Goal: Information Seeking & Learning: Learn about a topic

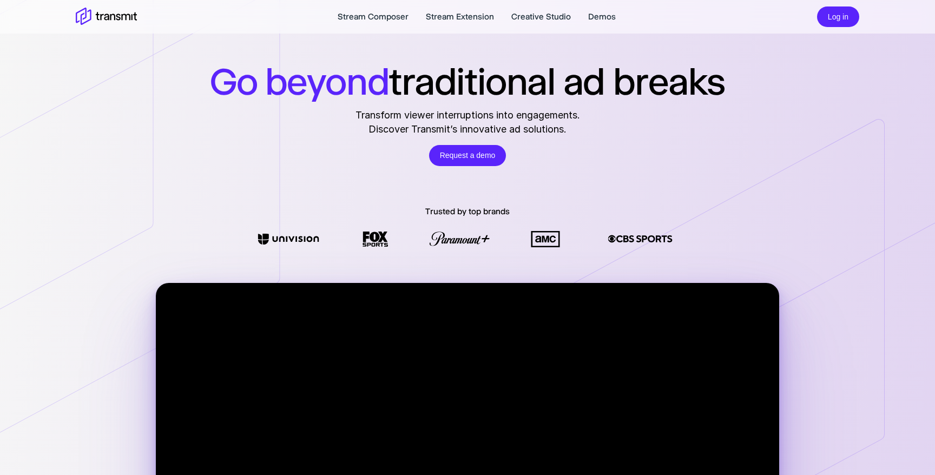
scroll to position [21, 0]
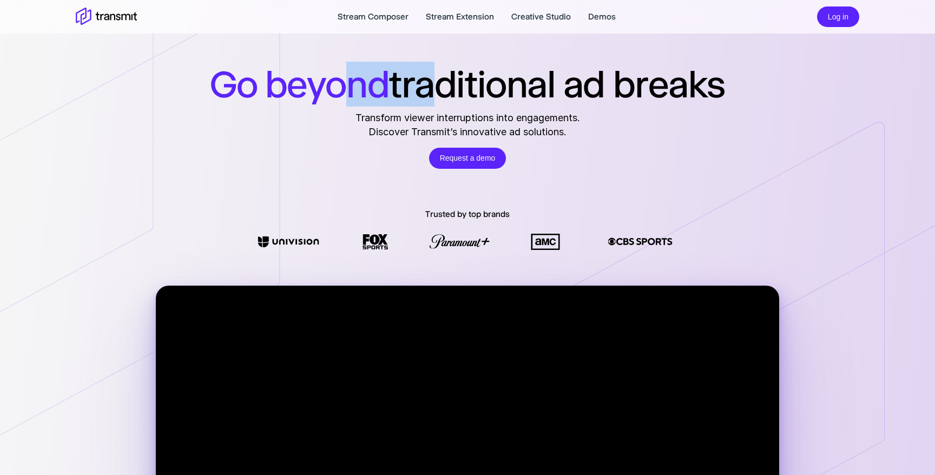
drag, startPoint x: 350, startPoint y: 76, endPoint x: 422, endPoint y: 92, distance: 74.3
click at [422, 92] on h1 "Go beyond traditional ad breaks" at bounding box center [467, 84] width 515 height 45
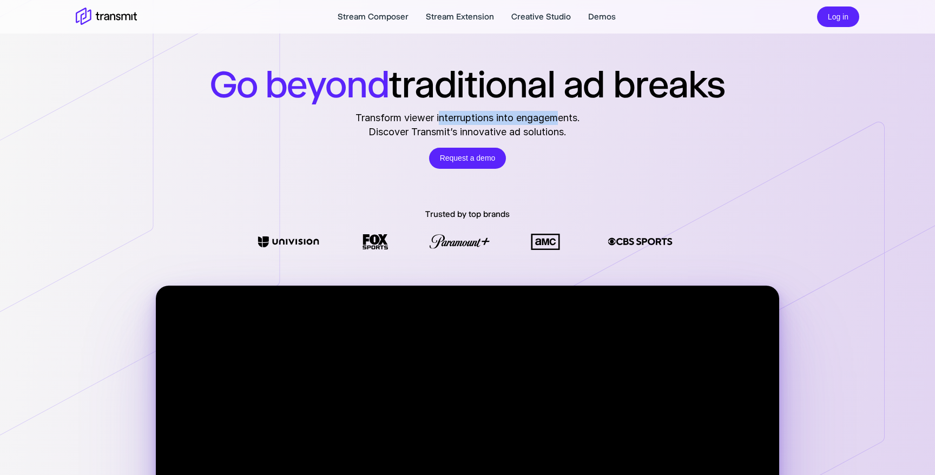
drag, startPoint x: 557, startPoint y: 121, endPoint x: 438, endPoint y: 119, distance: 119.0
click at [438, 119] on span "Transform viewer interruptions into engagements." at bounding box center [467, 118] width 224 height 14
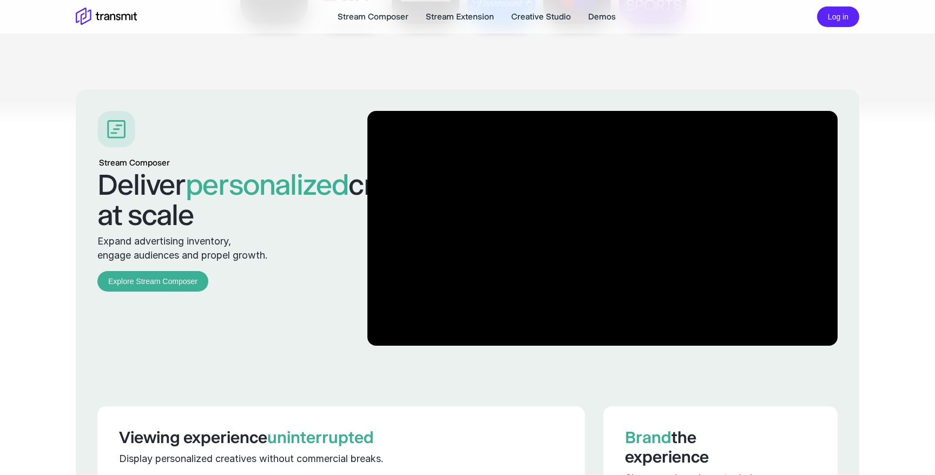
scroll to position [1067, 0]
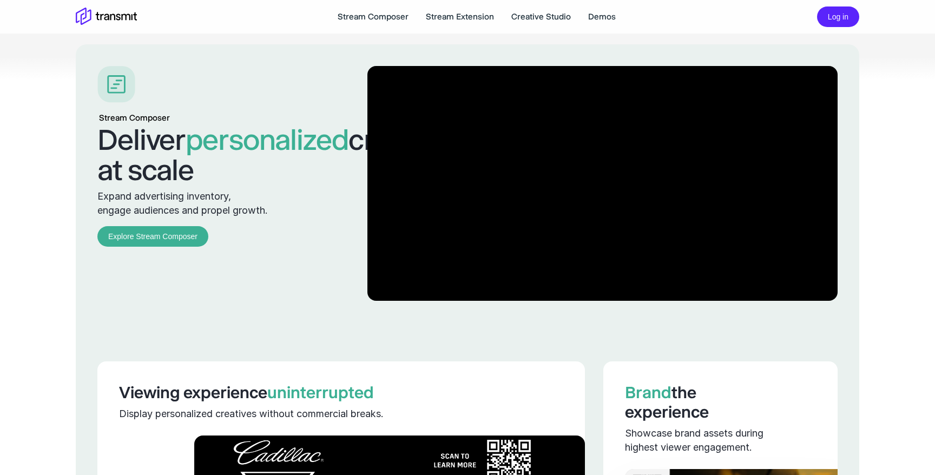
drag, startPoint x: 325, startPoint y: 198, endPoint x: 75, endPoint y: 140, distance: 256.7
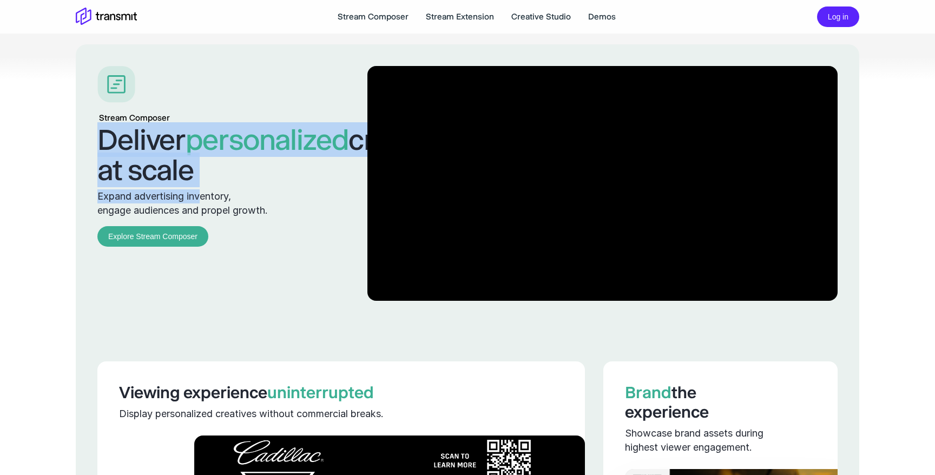
drag, startPoint x: 99, startPoint y: 140, endPoint x: 201, endPoint y: 229, distance: 135.7
click at [201, 229] on div "Stream Composer Deliver personalized creatives at scale Expand advertising inve…" at bounding box center [214, 183] width 234 height 235
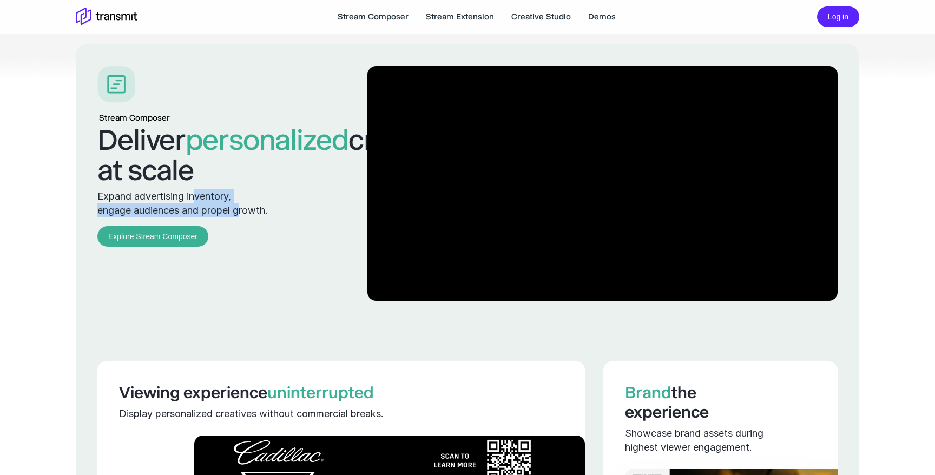
drag, startPoint x: 243, startPoint y: 240, endPoint x: 194, endPoint y: 221, distance: 52.9
click at [194, 217] on p "Expand advertising inventory, engage audiences and propel growth." at bounding box center [214, 203] width 234 height 28
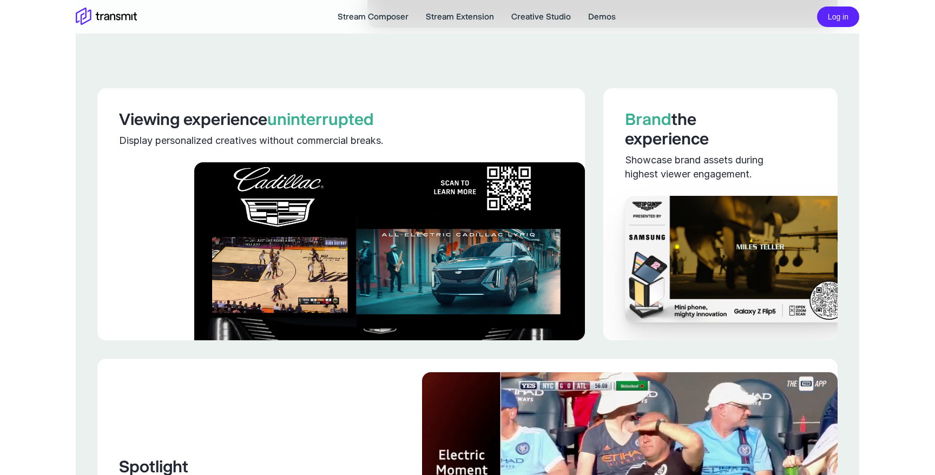
scroll to position [1343, 0]
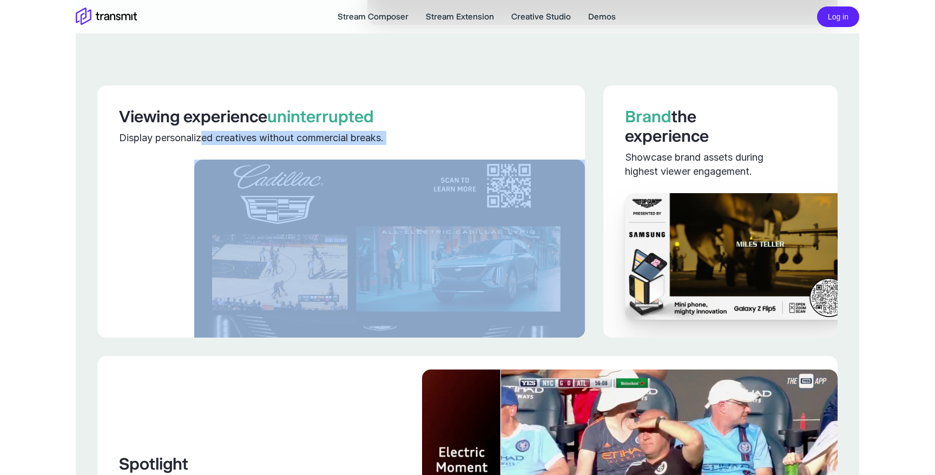
drag, startPoint x: 201, startPoint y: 173, endPoint x: 274, endPoint y: 182, distance: 73.1
click at [274, 182] on div "Viewing experience uninterrupted Display personalized creatives without commerc…" at bounding box center [340, 211] width 487 height 252
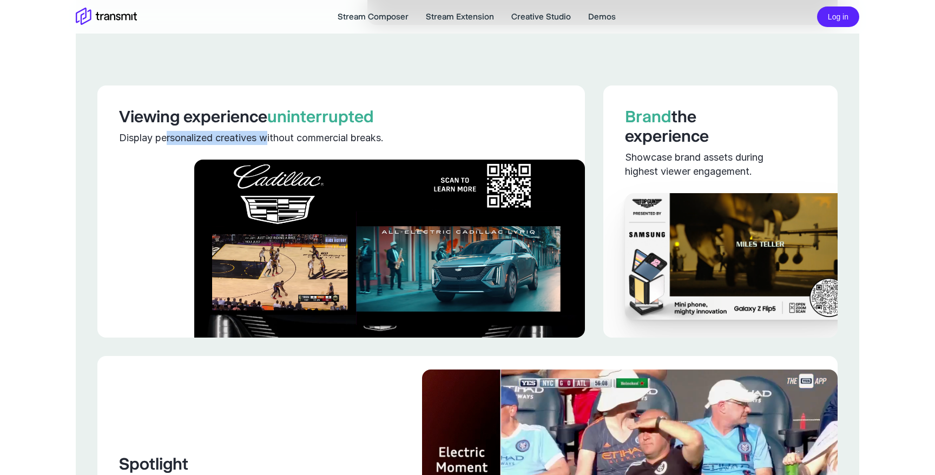
drag, startPoint x: 165, startPoint y: 166, endPoint x: 274, endPoint y: 165, distance: 108.2
click at [270, 145] on div "Display personalized creatives without commercial breaks." at bounding box center [341, 138] width 444 height 14
drag, startPoint x: 292, startPoint y: 166, endPoint x: 202, endPoint y: 166, distance: 89.2
click at [202, 145] on div "Display personalized creatives without commercial breaks." at bounding box center [341, 138] width 444 height 14
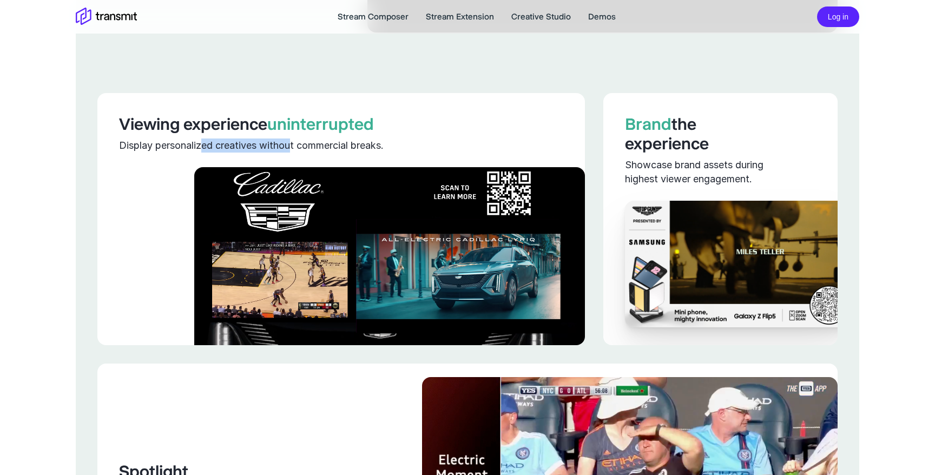
scroll to position [1336, 0]
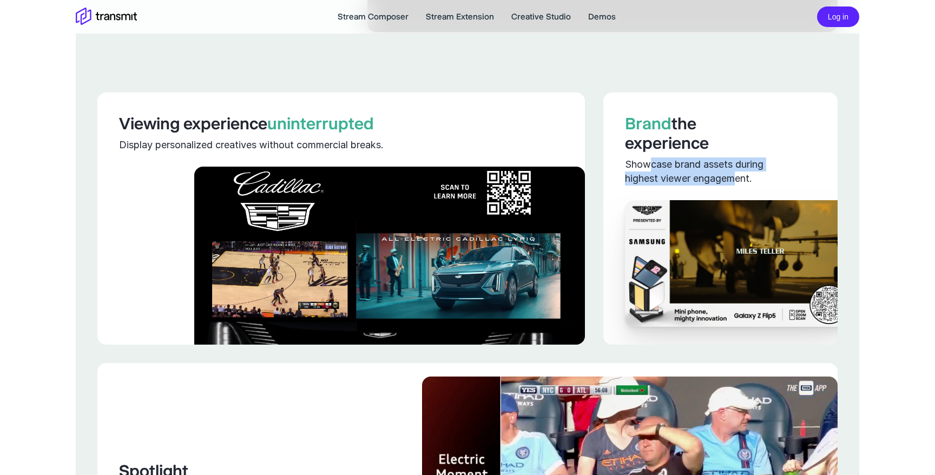
drag, startPoint x: 648, startPoint y: 189, endPoint x: 737, endPoint y: 204, distance: 89.9
click at [737, 186] on div "Showcase brand assets during highest viewer engagement." at bounding box center [702, 171] width 155 height 28
click at [759, 186] on div "Showcase brand assets during highest viewer engagement." at bounding box center [702, 171] width 155 height 28
drag, startPoint x: 761, startPoint y: 208, endPoint x: 604, endPoint y: 195, distance: 158.0
click at [604, 186] on div "Brand the experience Showcase brand assets during highest viewer engagement." at bounding box center [720, 138] width 234 height 93
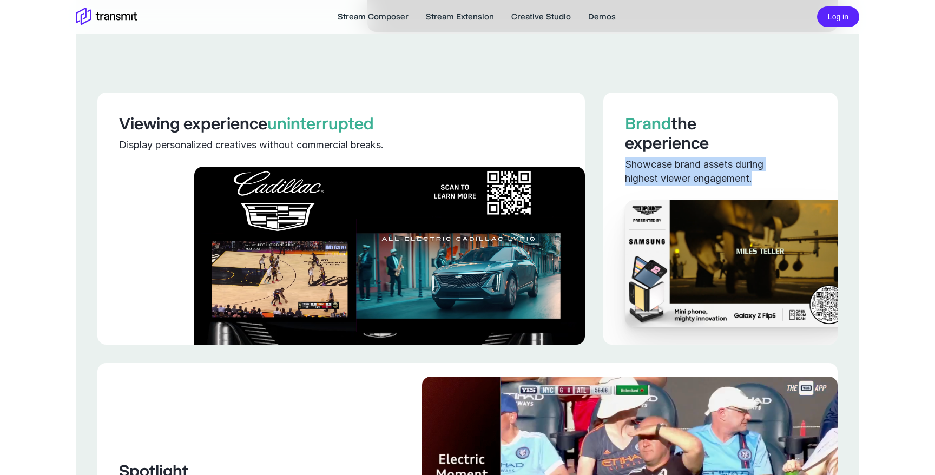
copy div "Showcase brand assets during highest viewer engagement."
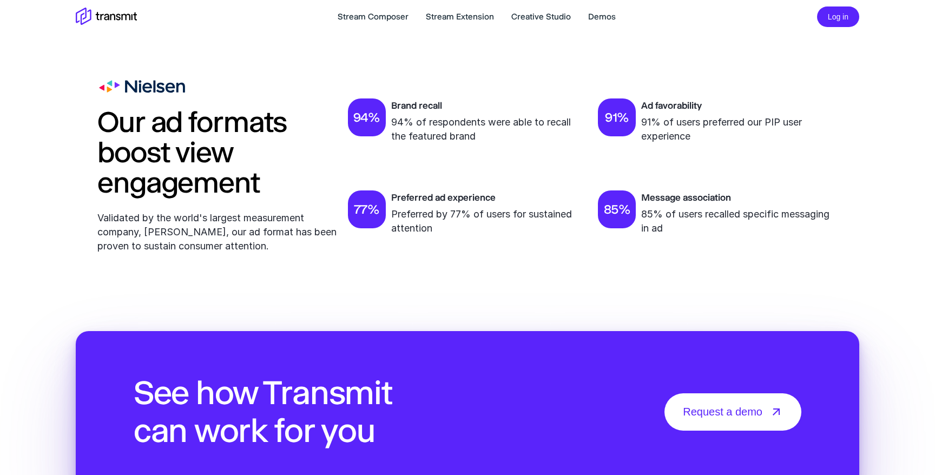
scroll to position [3681, 0]
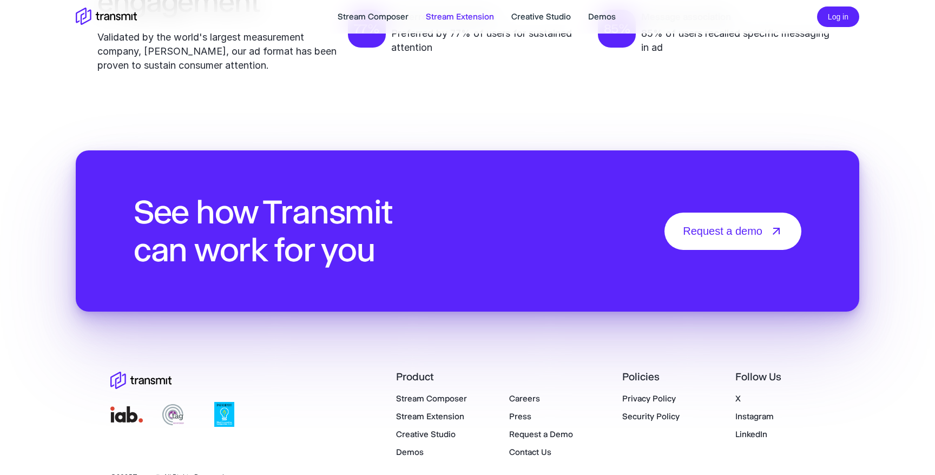
click at [435, 13] on link "Stream Extension" at bounding box center [460, 16] width 68 height 13
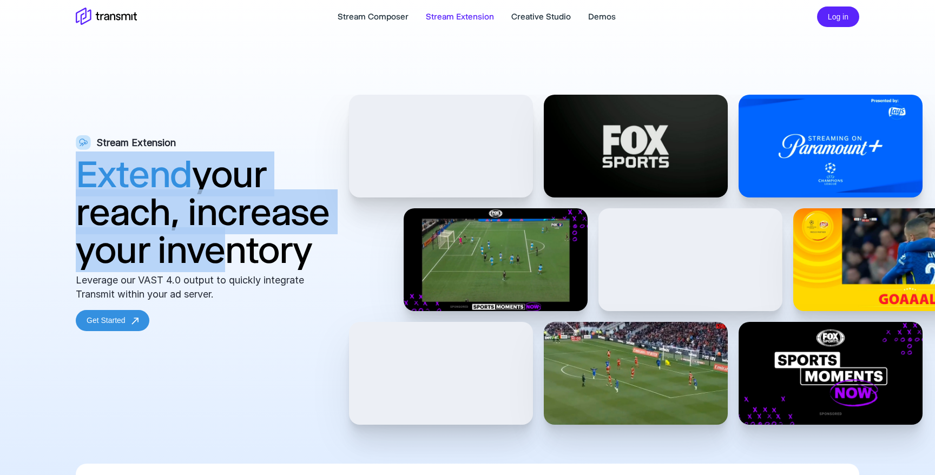
drag, startPoint x: 80, startPoint y: 179, endPoint x: 195, endPoint y: 248, distance: 134.1
click at [195, 248] on h1 "Extend your reach, increase your inventory" at bounding box center [204, 212] width 257 height 114
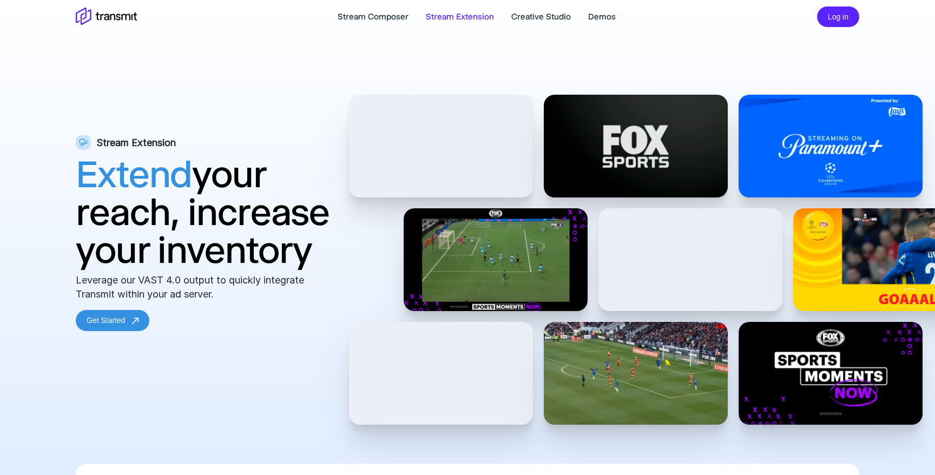
click at [242, 267] on h1 "Extend your reach, increase your inventory" at bounding box center [204, 212] width 257 height 114
drag, startPoint x: 326, startPoint y: 257, endPoint x: 190, endPoint y: 220, distance: 140.8
click at [190, 220] on h1 "Extend your reach, increase your inventory" at bounding box center [204, 212] width 257 height 114
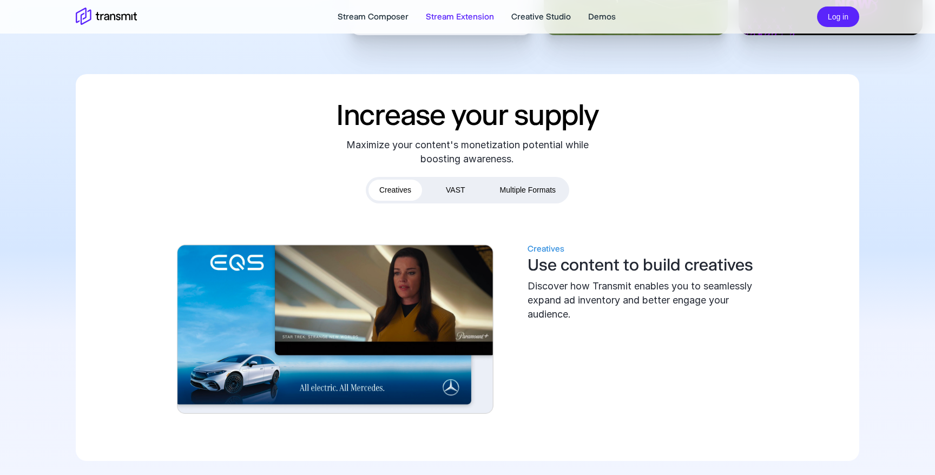
scroll to position [399, 0]
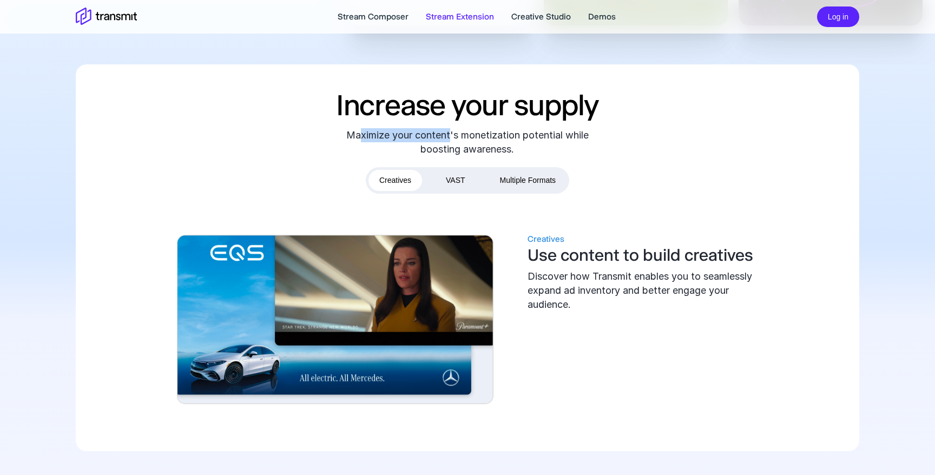
drag, startPoint x: 370, startPoint y: 131, endPoint x: 463, endPoint y: 138, distance: 92.7
click at [463, 138] on div "Maximize your content's monetization potential while boosting awareness." at bounding box center [467, 142] width 243 height 28
drag, startPoint x: 541, startPoint y: 149, endPoint x: 429, endPoint y: 135, distance: 112.8
click at [429, 135] on div "Maximize your content's monetization potential while boosting awareness." at bounding box center [467, 142] width 243 height 28
copy div "content's monetization potential while boosting awareness."
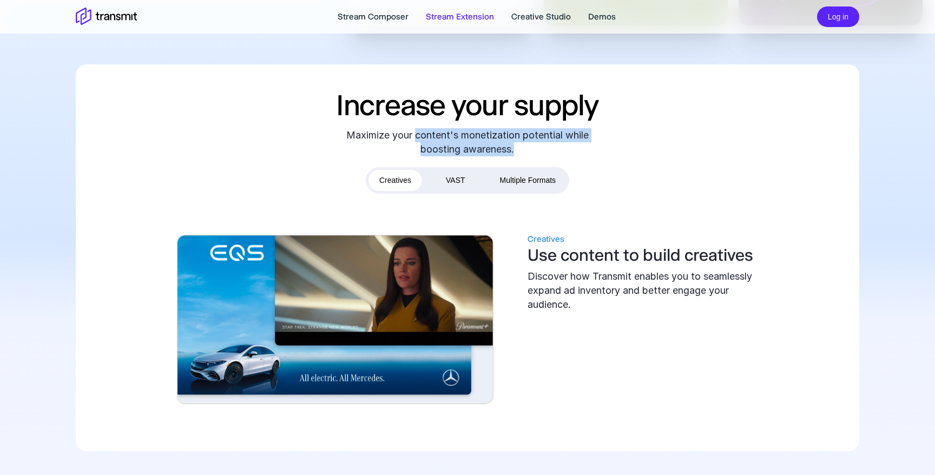
click at [429, 135] on div "Maximize your content's monetization potential while boosting awareness." at bounding box center [467, 142] width 243 height 28
drag, startPoint x: 429, startPoint y: 135, endPoint x: 576, endPoint y: 135, distance: 147.1
click at [576, 135] on div "Maximize your content's monetization potential while boosting awareness." at bounding box center [467, 142] width 243 height 28
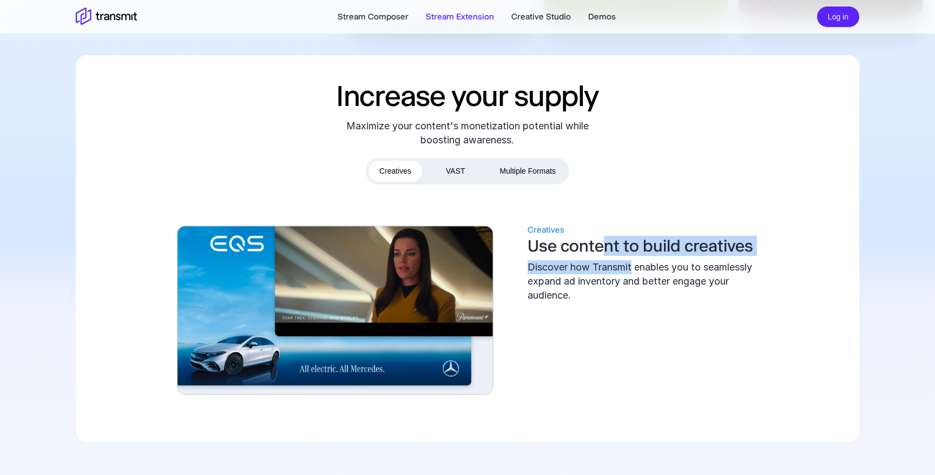
drag, startPoint x: 606, startPoint y: 252, endPoint x: 631, endPoint y: 270, distance: 30.9
click at [631, 270] on div "Creatives Use content to build creatives Discover how Transmit enables you to s…" at bounding box center [648, 262] width 243 height 79
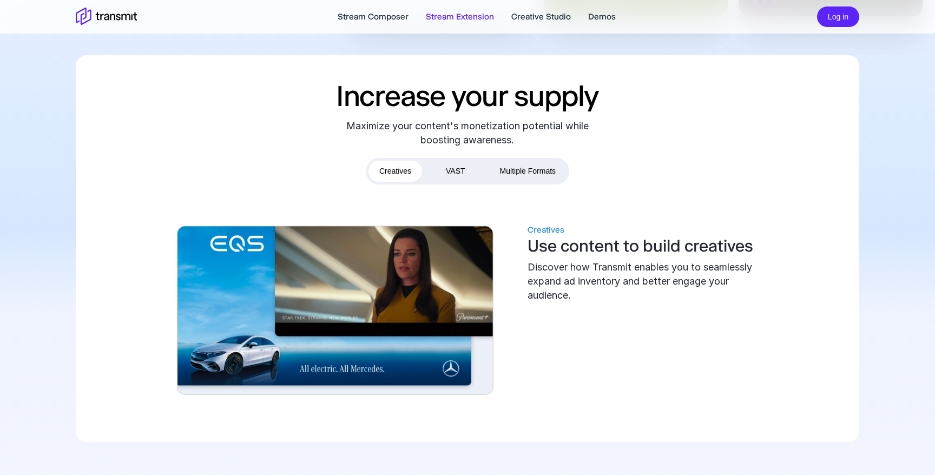
click at [623, 280] on div "Discover how Transmit enables you to seamlessly expand ad inventory and better …" at bounding box center [648, 281] width 243 height 42
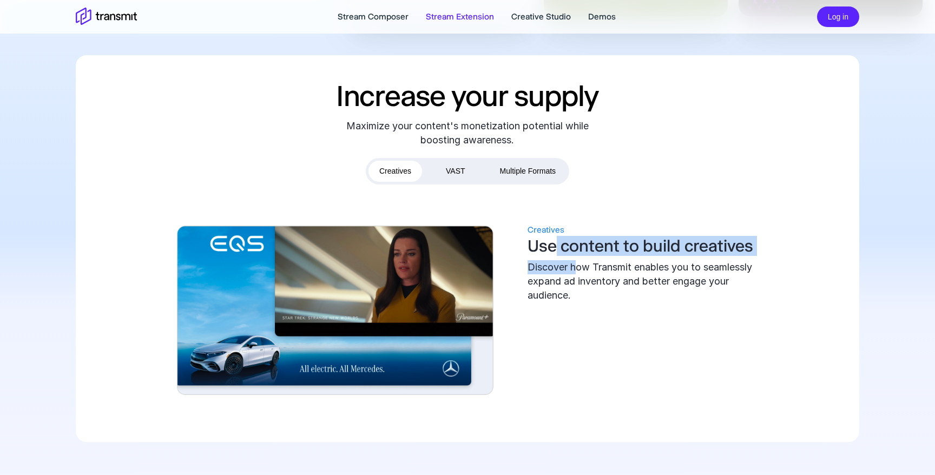
drag, startPoint x: 554, startPoint y: 249, endPoint x: 584, endPoint y: 269, distance: 35.9
click at [582, 268] on div "Creatives Use content to build creatives Discover how Transmit enables you to s…" at bounding box center [648, 262] width 243 height 79
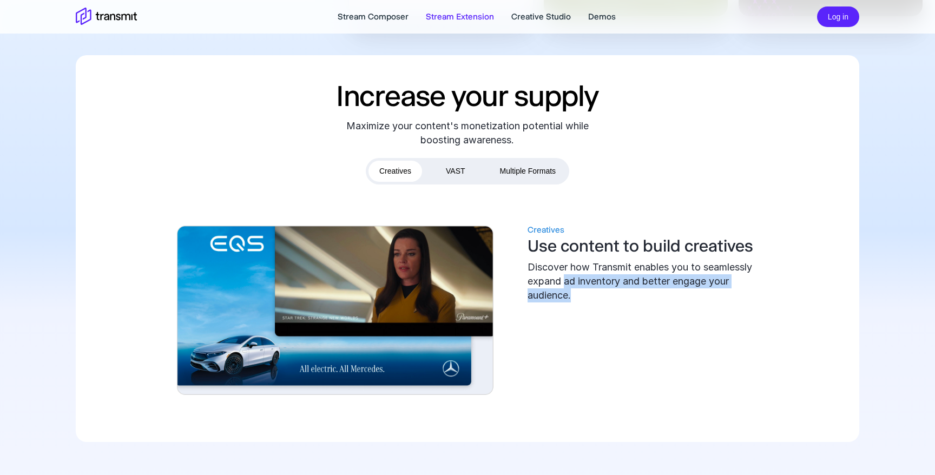
drag, startPoint x: 575, startPoint y: 290, endPoint x: 564, endPoint y: 284, distance: 13.3
click at [564, 284] on div "Discover how Transmit enables you to seamlessly expand ad inventory and better …" at bounding box center [648, 281] width 243 height 42
click at [588, 297] on div "Discover how Transmit enables you to seamlessly expand ad inventory and better …" at bounding box center [648, 281] width 243 height 42
drag, startPoint x: 593, startPoint y: 292, endPoint x: 524, endPoint y: 276, distance: 70.3
click at [525, 276] on div "Creatives Use content to build creatives Discover how Transmit enables you to s…" at bounding box center [467, 312] width 607 height 216
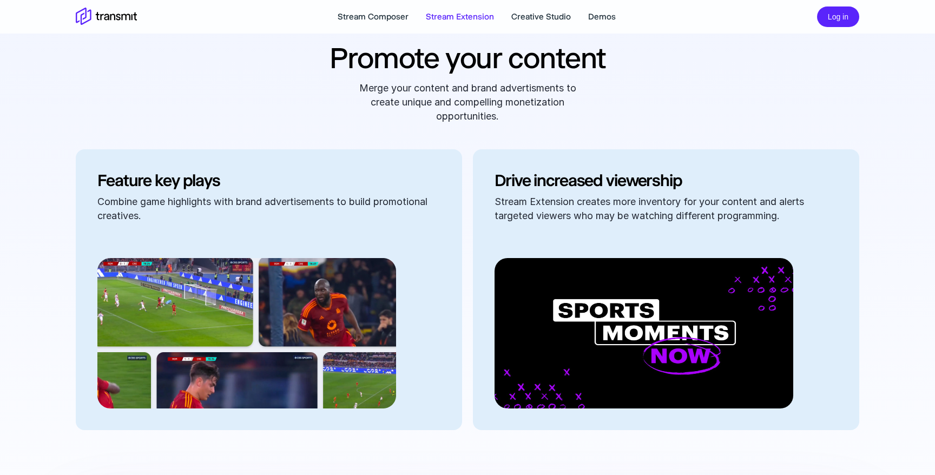
scroll to position [893, 0]
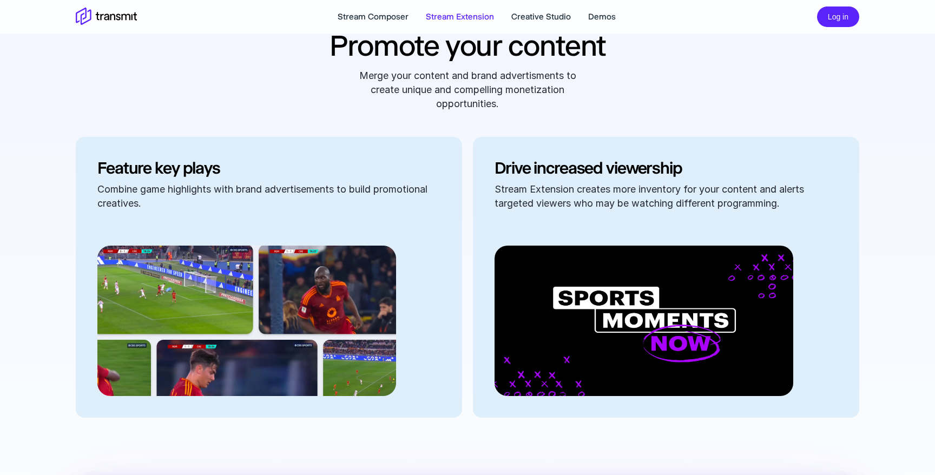
drag, startPoint x: 562, startPoint y: 189, endPoint x: 630, endPoint y: 208, distance: 70.2
click at [630, 208] on div "Stream Extension creates more inventory for your content and alerts targeted vi…" at bounding box center [665, 196] width 343 height 28
drag, startPoint x: 545, startPoint y: 211, endPoint x: 574, endPoint y: 208, distance: 29.4
click at [574, 208] on div "Drive increased viewership Stream Extension creates more inventory for your con…" at bounding box center [666, 277] width 386 height 281
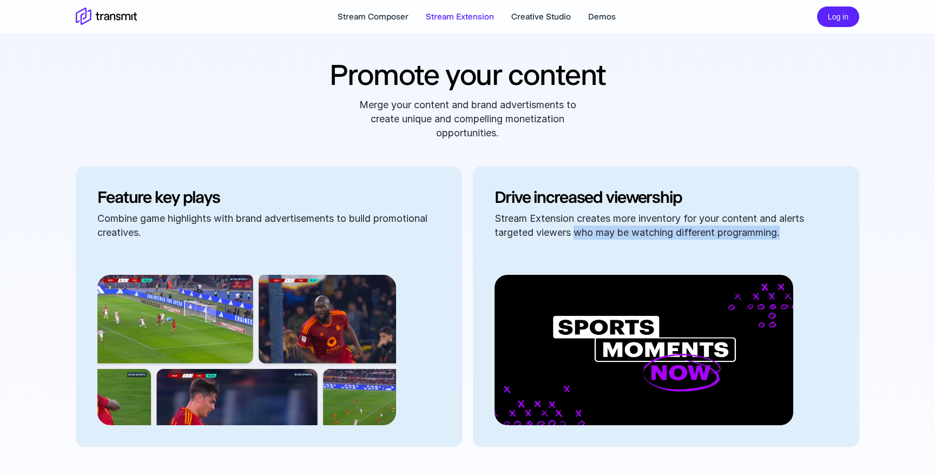
scroll to position [861, 0]
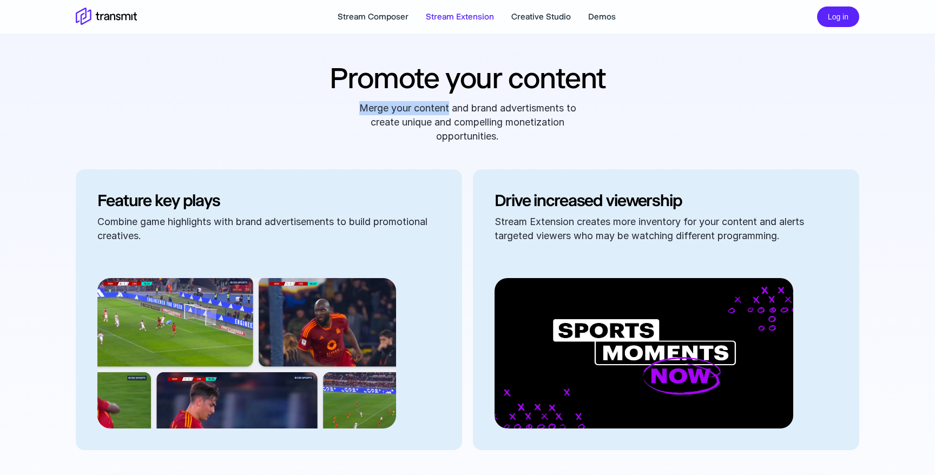
drag, startPoint x: 416, startPoint y: 100, endPoint x: 447, endPoint y: 108, distance: 32.3
click at [447, 108] on div "Merge your content and brand advertisments to create unique and compelling mone…" at bounding box center [467, 120] width 783 height 47
drag, startPoint x: 409, startPoint y: 115, endPoint x: 466, endPoint y: 140, distance: 62.0
click at [466, 140] on div "Merge your content and brand advertisments to create unique and compelling mone…" at bounding box center [467, 122] width 243 height 42
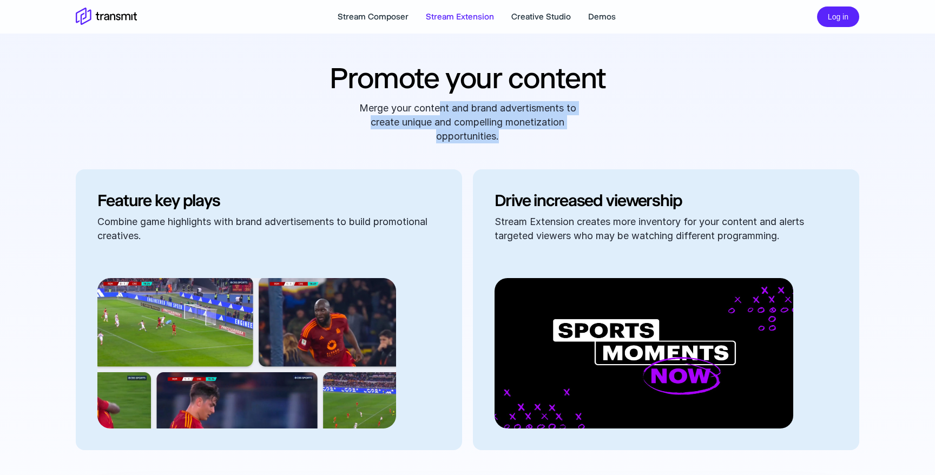
drag, startPoint x: 500, startPoint y: 136, endPoint x: 439, endPoint y: 111, distance: 66.2
click at [439, 111] on div "Merge your content and brand advertisments to create unique and compelling mone…" at bounding box center [467, 122] width 243 height 42
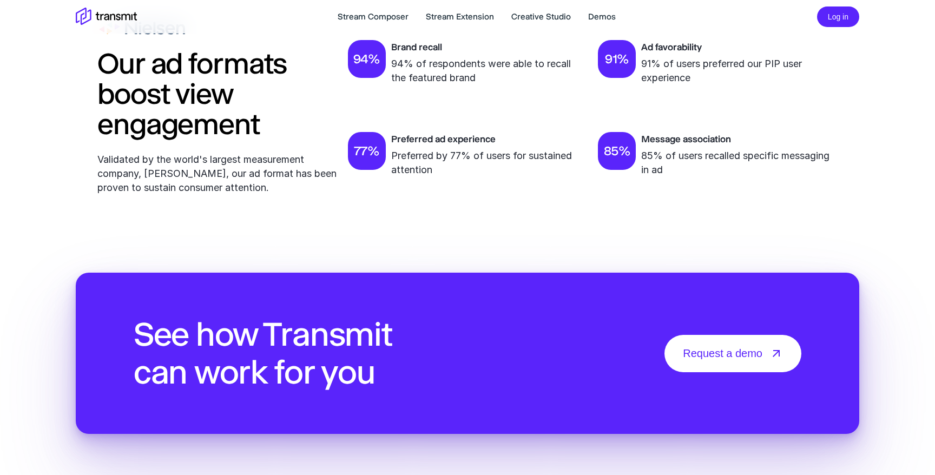
scroll to position [3526, 0]
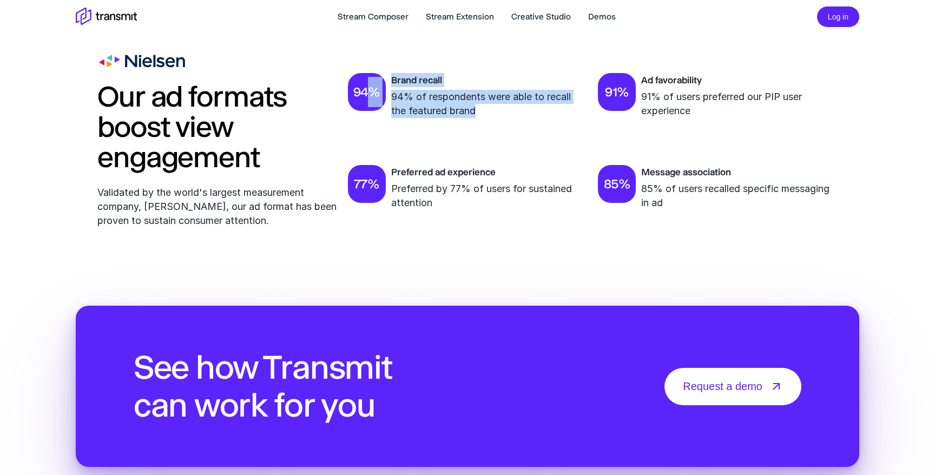
drag, startPoint x: 388, startPoint y: 144, endPoint x: 468, endPoint y: 208, distance: 102.7
click at [468, 208] on div "Our ad formats boost view engagement Validated by the world's largest measureme…" at bounding box center [467, 141] width 740 height 173
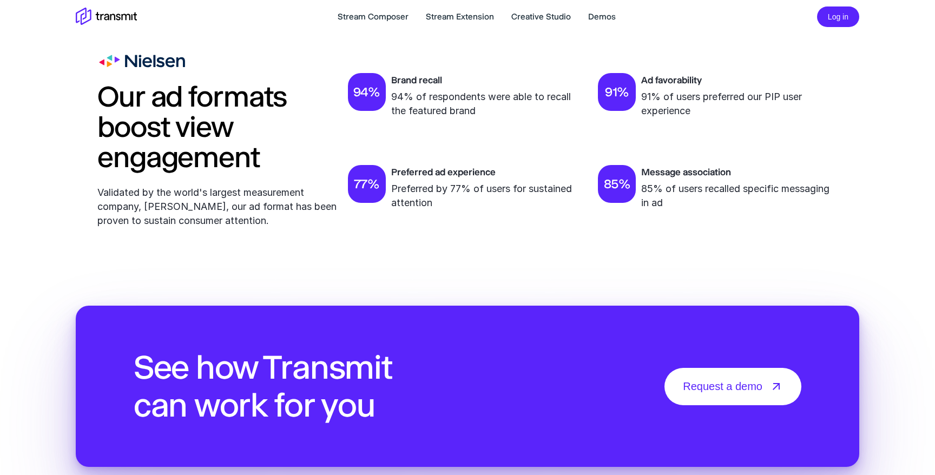
click at [467, 210] on p "Preferred by 77% of users for sustained attention" at bounding box center [489, 196] width 196 height 28
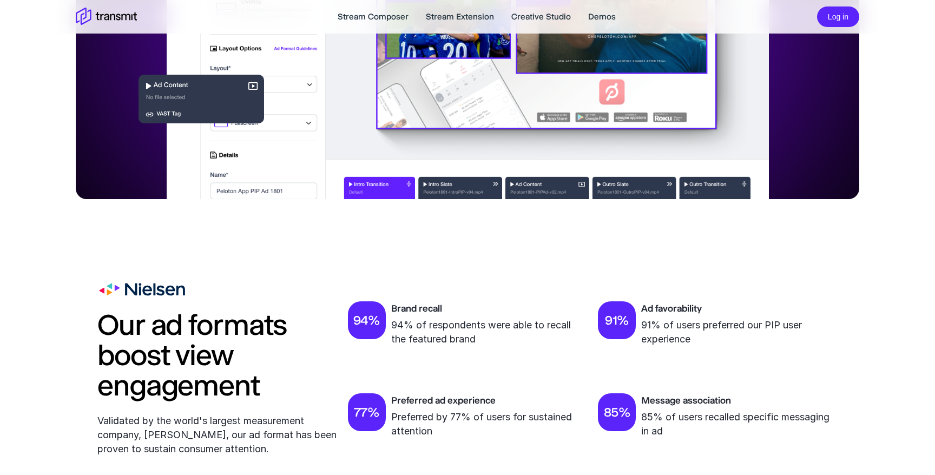
scroll to position [3382, 0]
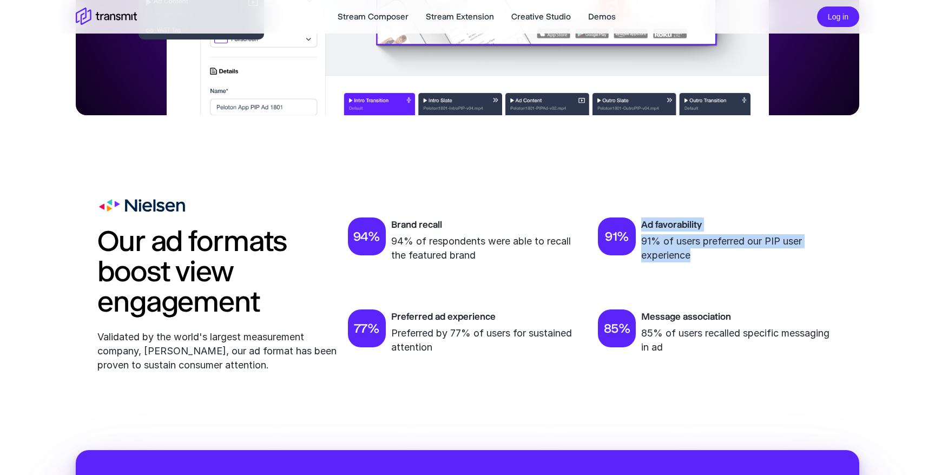
drag, startPoint x: 703, startPoint y: 323, endPoint x: 643, endPoint y: 290, distance: 68.0
click at [643, 262] on div "Ad favorability 91% of users preferred our PIP user experience" at bounding box center [739, 239] width 196 height 45
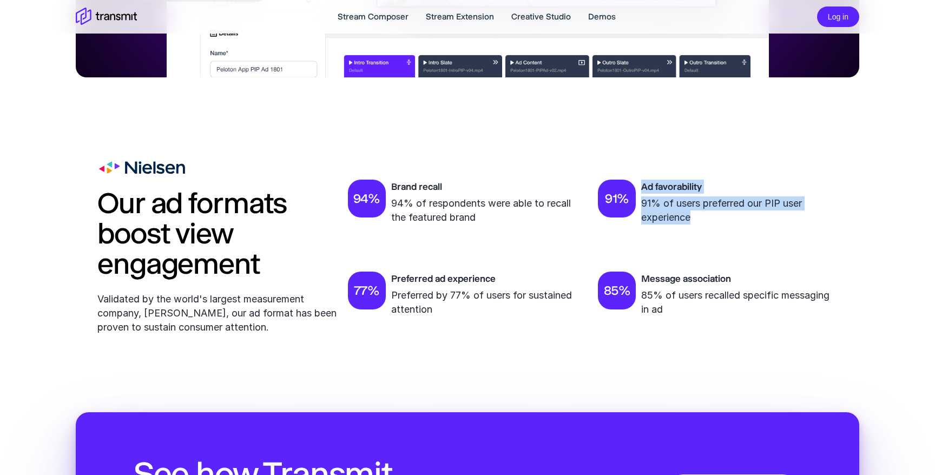
scroll to position [3426, 0]
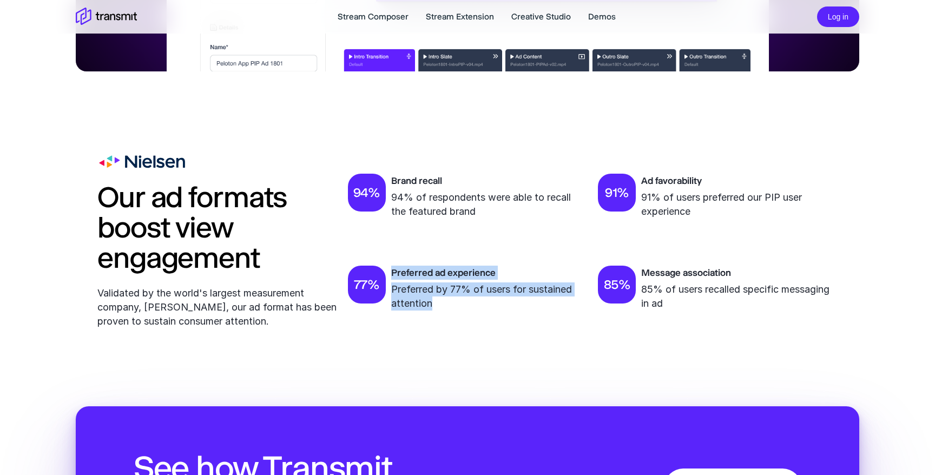
drag, startPoint x: 390, startPoint y: 342, endPoint x: 441, endPoint y: 372, distance: 59.1
click at [441, 310] on div "77 % Preferred ad experience Preferred by 77% of users for sustained attention" at bounding box center [468, 288] width 240 height 45
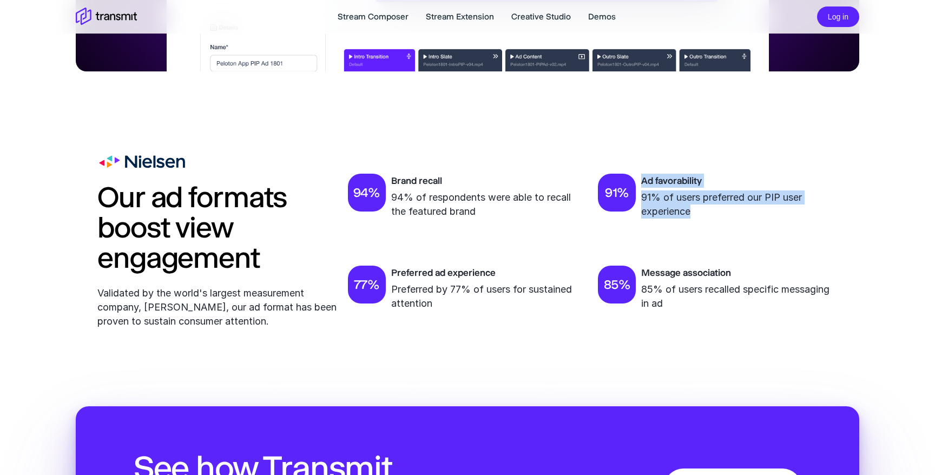
drag, startPoint x: 705, startPoint y: 280, endPoint x: 639, endPoint y: 249, distance: 72.3
click at [639, 218] on div "91 % Ad favorability 91% of users preferred our PIP user experience" at bounding box center [718, 196] width 240 height 45
copy div "Ad favorability 91% of users preferred our PIP user experience"
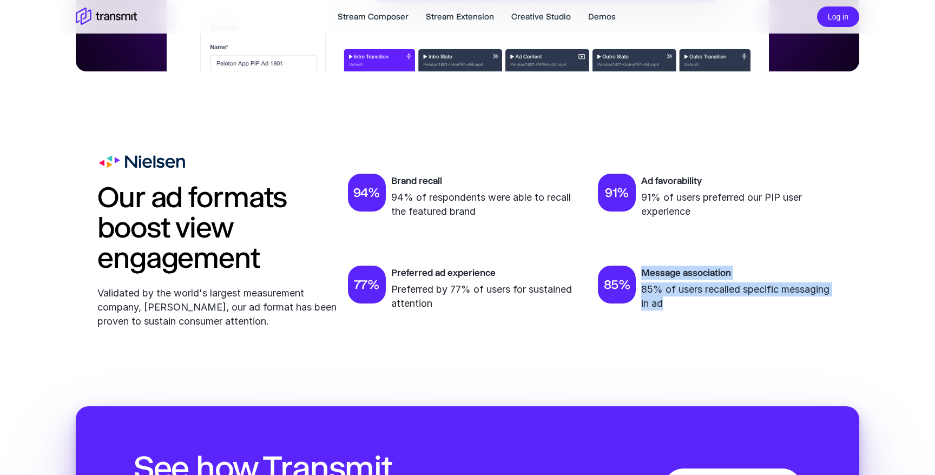
drag, startPoint x: 673, startPoint y: 376, endPoint x: 644, endPoint y: 342, distance: 44.5
click at [644, 310] on div "Message association 85% of users recalled specific messaging in ad" at bounding box center [739, 288] width 196 height 45
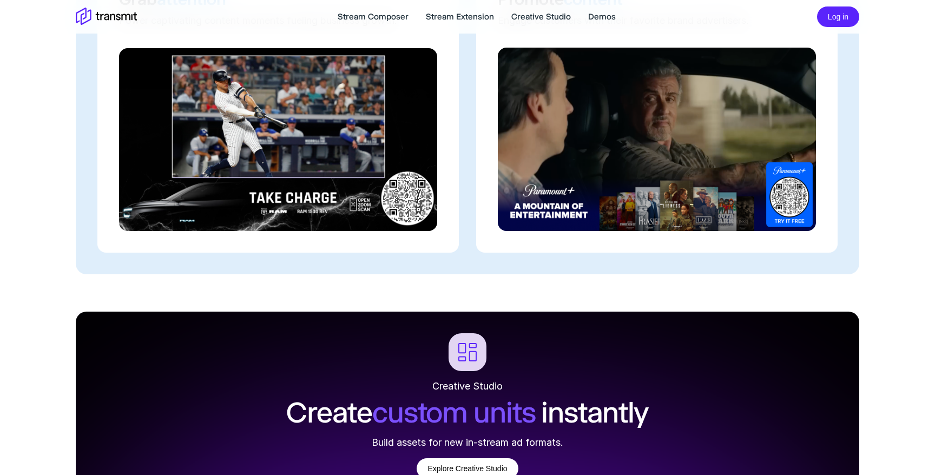
scroll to position [2437, 0]
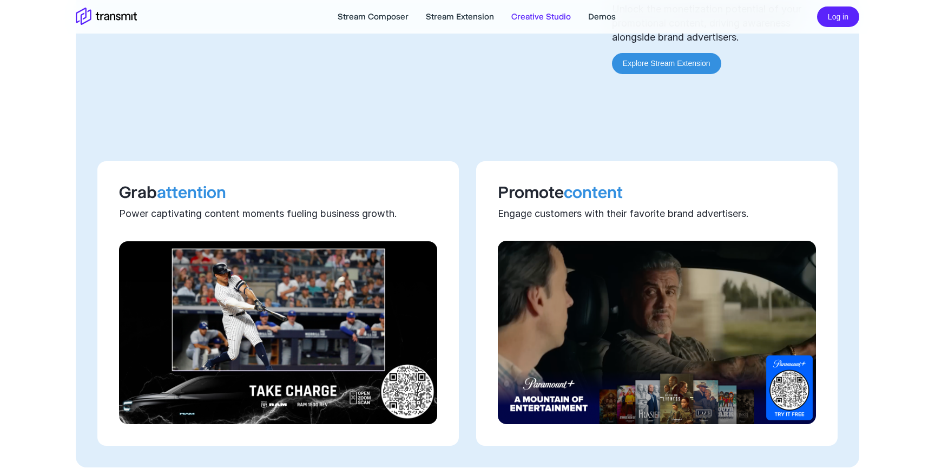
click at [548, 22] on link "Creative Studio" at bounding box center [540, 16] width 59 height 13
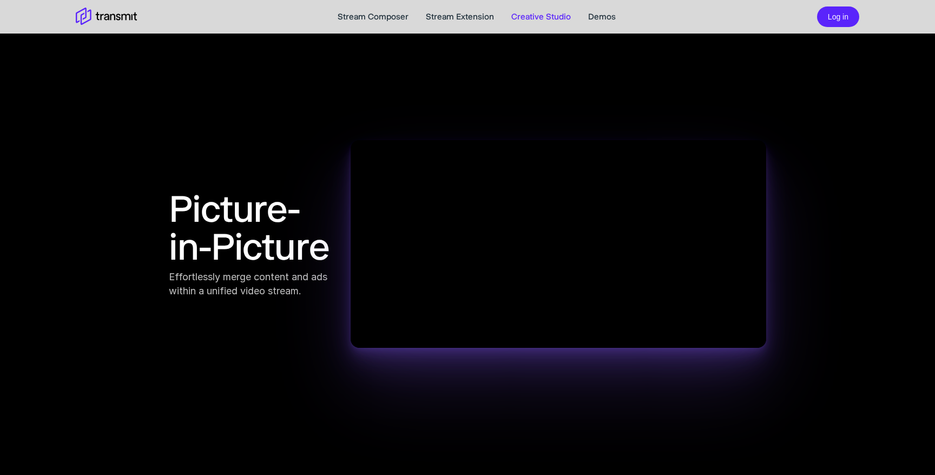
scroll to position [896, 0]
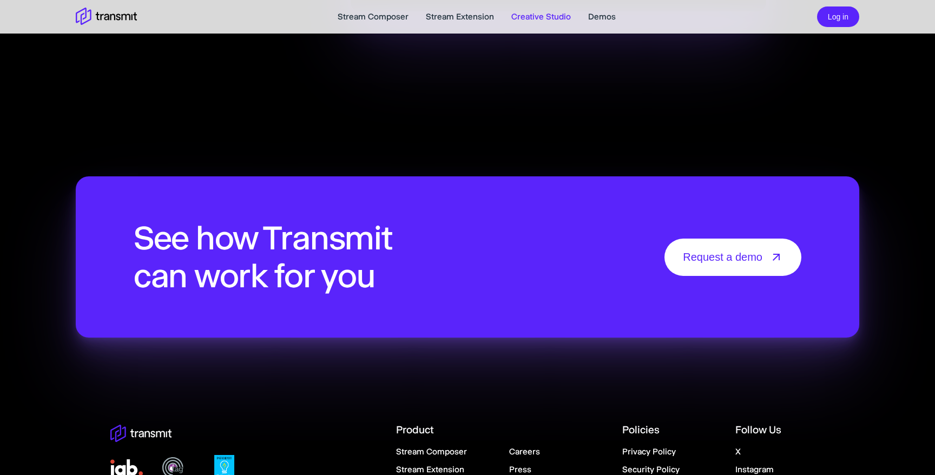
scroll to position [2254, 0]
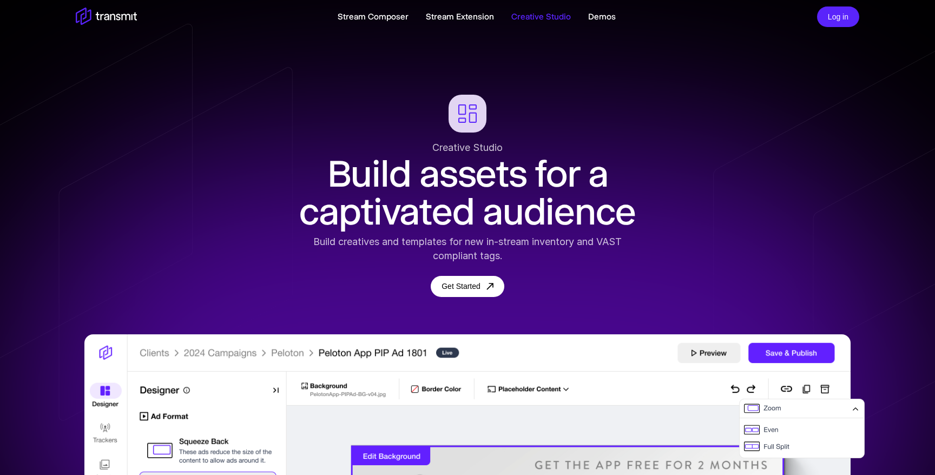
click at [95, 16] on icon at bounding box center [106, 17] width 61 height 19
